Goal: Task Accomplishment & Management: Manage account settings

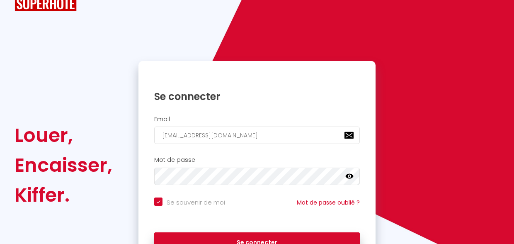
scroll to position [43, 0]
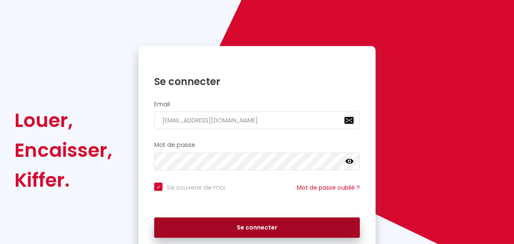
click at [264, 225] on button "Se connecter" at bounding box center [257, 227] width 206 height 21
checkbox input "true"
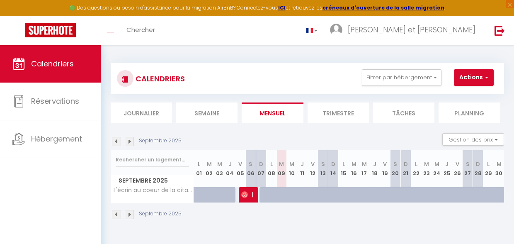
scroll to position [43, 0]
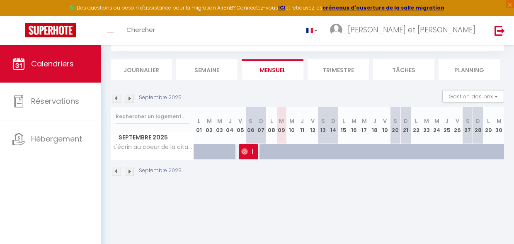
click at [340, 69] on li "Trimestre" at bounding box center [338, 69] width 61 height 20
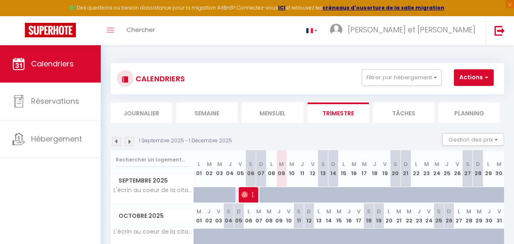
click at [116, 142] on img at bounding box center [116, 141] width 9 height 9
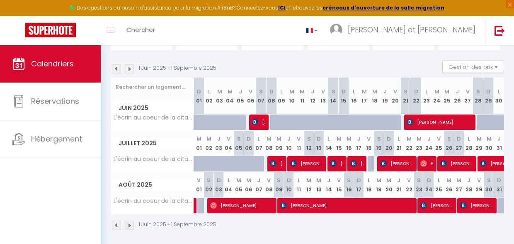
scroll to position [85, 0]
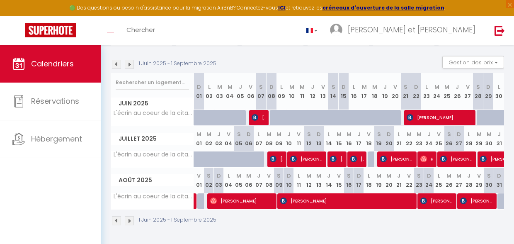
click at [474, 194] on span "[PERSON_NAME]" at bounding box center [476, 201] width 33 height 16
select select "OK"
select select "KO"
select select "0"
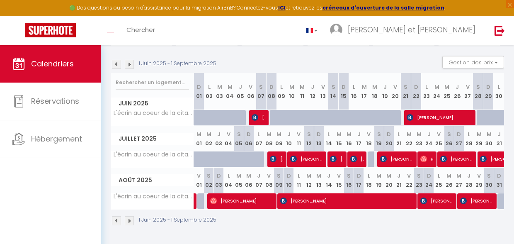
select select "1"
select select
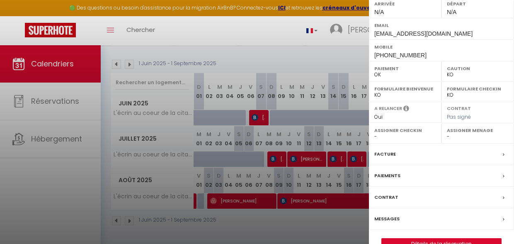
scroll to position [140, 0]
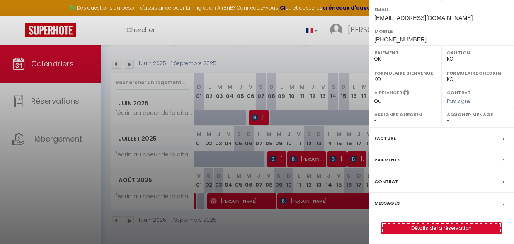
click at [435, 225] on link "Détails de la réservation" at bounding box center [441, 228] width 119 height 11
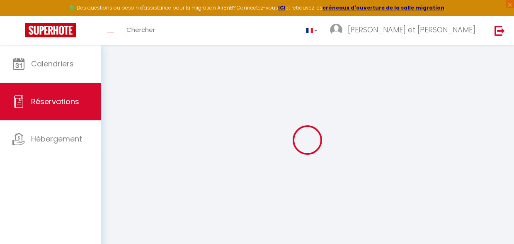
select select
checkbox input "false"
select select
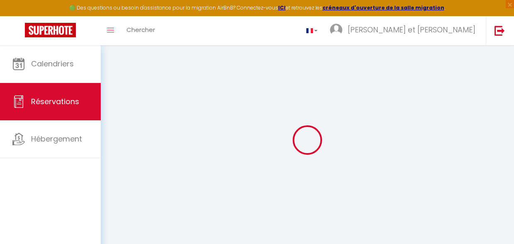
checkbox input "false"
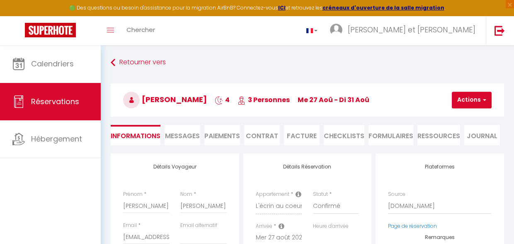
select select
checkbox input "false"
type textarea "** THIS RESERVATION HAS BEEN PRE-PAID ** BOOKING NOTE : Payment charge is EUR 6…"
type input "52"
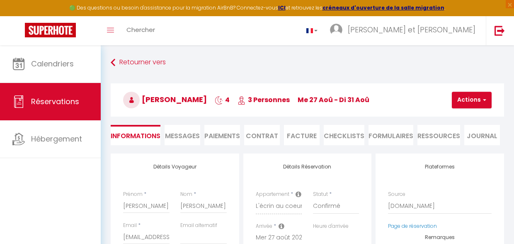
type input "17.95"
select select
checkbox input "false"
select select
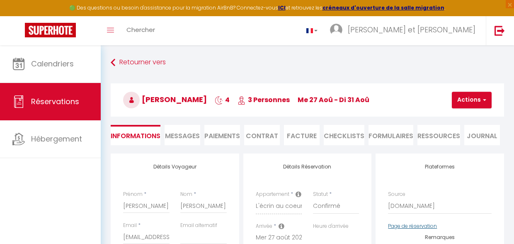
select select
click at [301, 136] on li "Facture" at bounding box center [302, 135] width 36 height 20
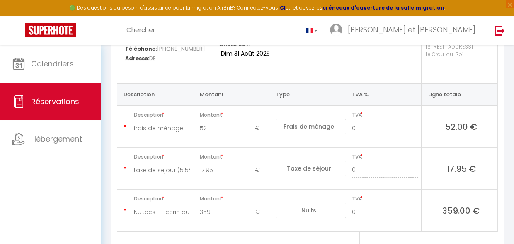
scroll to position [143, 0]
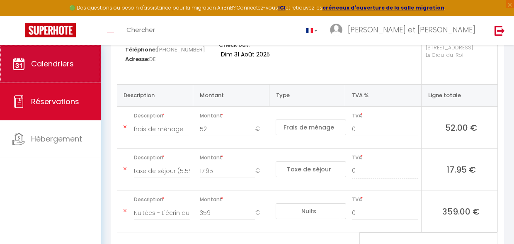
click at [57, 71] on link "Calendriers" at bounding box center [50, 63] width 101 height 37
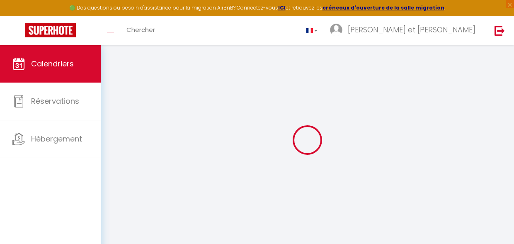
select select
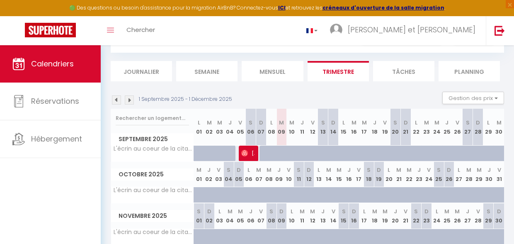
scroll to position [43, 0]
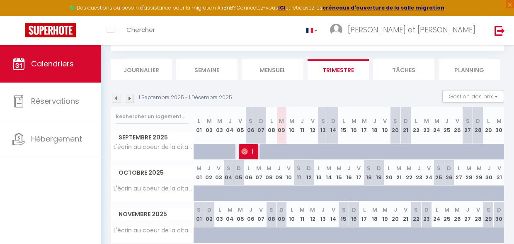
click at [247, 154] on img at bounding box center [244, 151] width 7 height 7
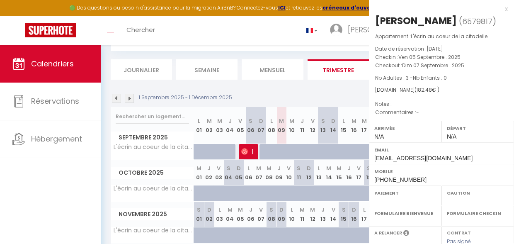
select select "OK"
select select "0"
select select "1"
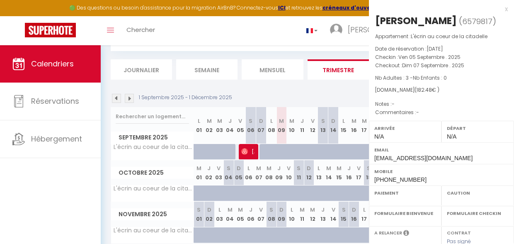
select select
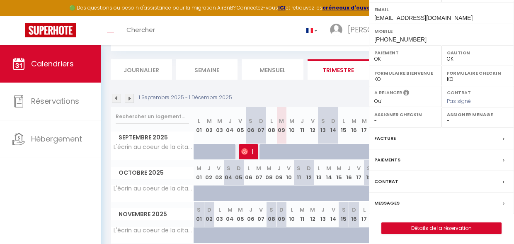
click at [247, 154] on div at bounding box center [257, 122] width 514 height 244
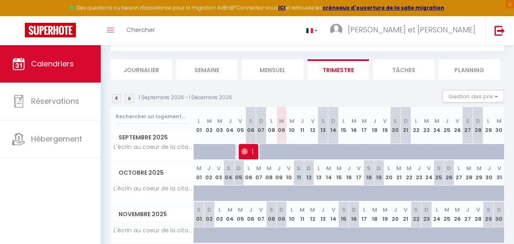
click at [251, 155] on span "[PERSON_NAME]" at bounding box center [247, 151] width 13 height 16
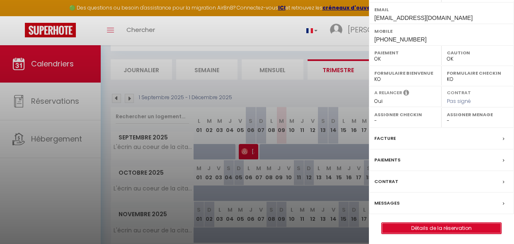
click at [444, 226] on link "Détails de la réservation" at bounding box center [441, 228] width 119 height 11
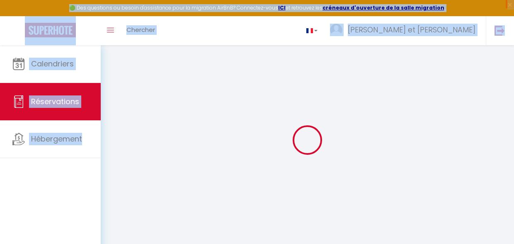
select select "cleaning"
select select "taxes"
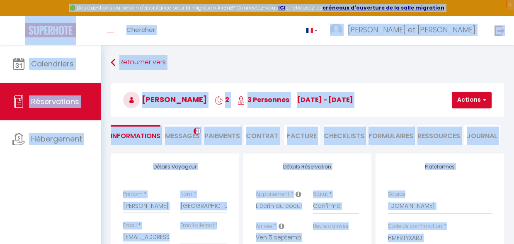
select select
checkbox input "false"
select select
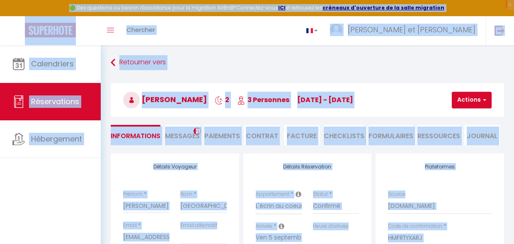
select select
checkbox input "false"
select select
type input "39"
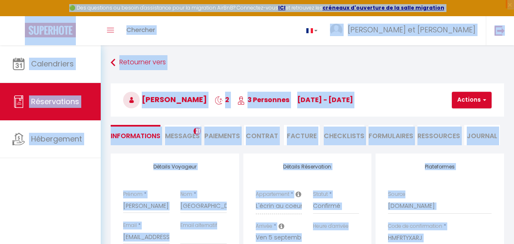
type input "7.48"
select select
checkbox input "false"
select select
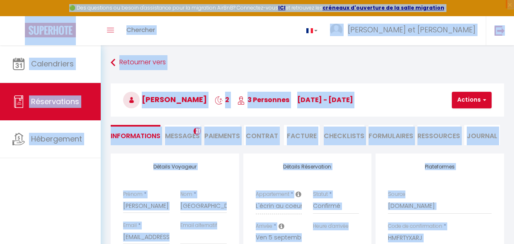
checkbox input "false"
select select
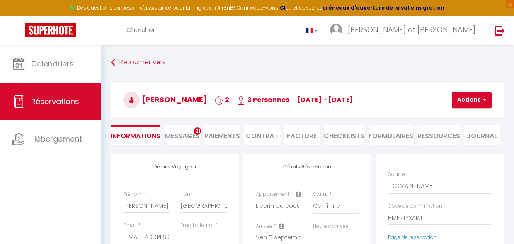
click at [304, 134] on li "Facture" at bounding box center [302, 135] width 36 height 20
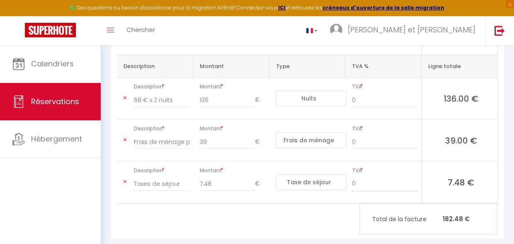
scroll to position [187, 0]
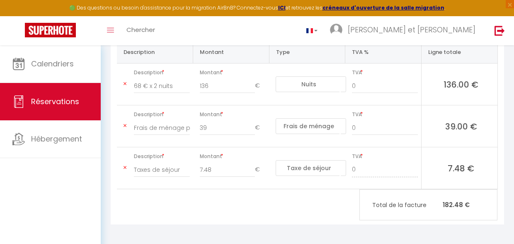
select select
